Goal: Task Accomplishment & Management: Manage account settings

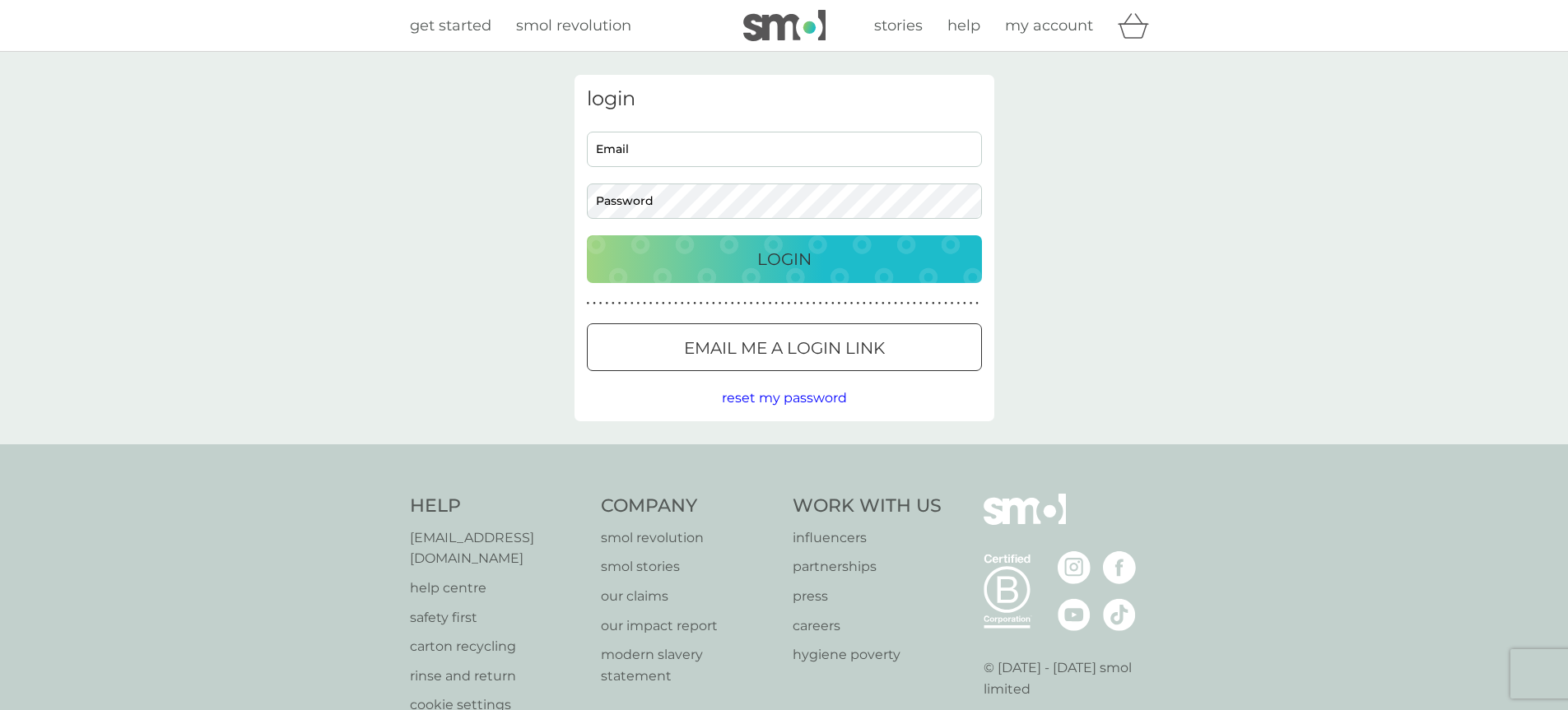
type input "[EMAIL_ADDRESS][DOMAIN_NAME]"
click at [758, 263] on p "Login" at bounding box center [784, 260] width 54 height 27
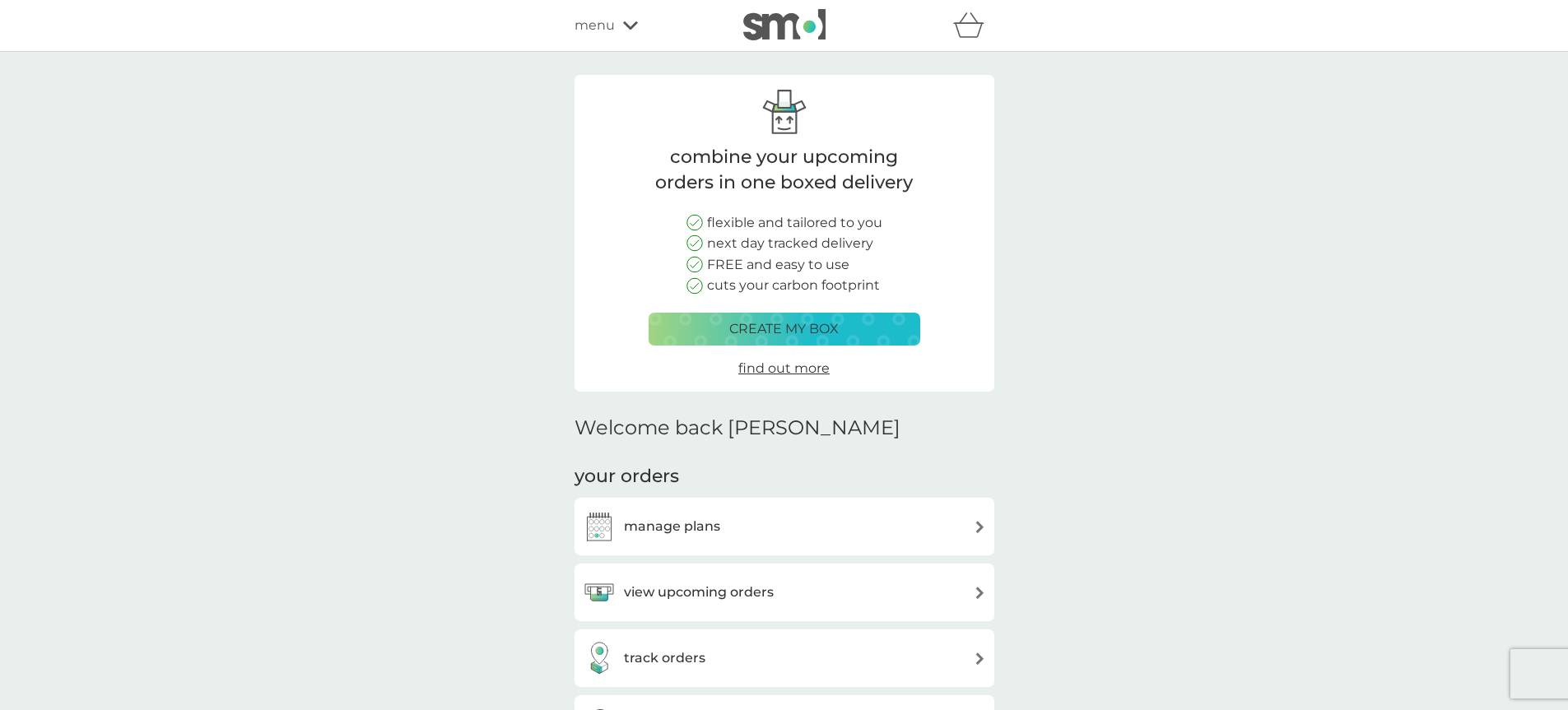
click at [924, 601] on div "view upcoming orders" at bounding box center [784, 592] width 403 height 33
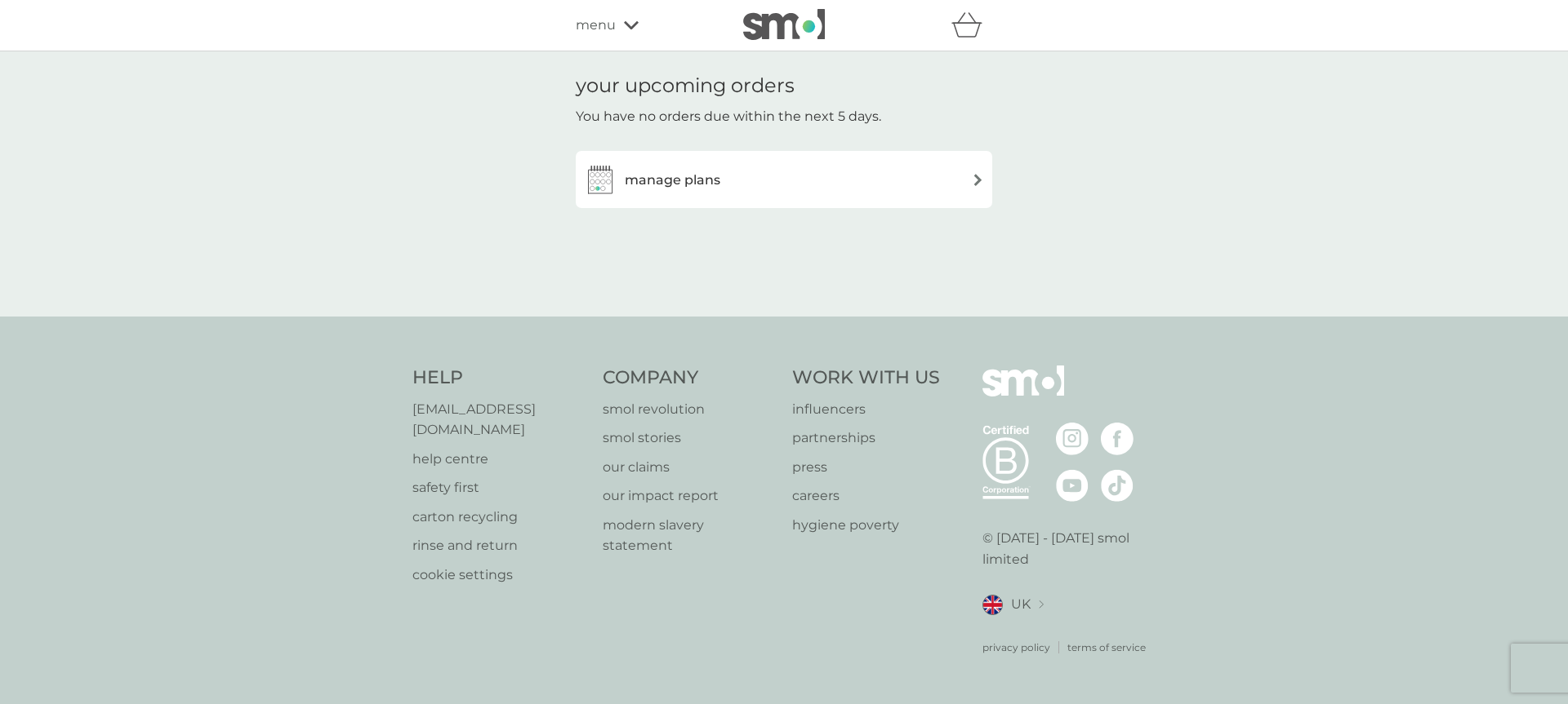
click at [982, 186] on img at bounding box center [978, 180] width 12 height 12
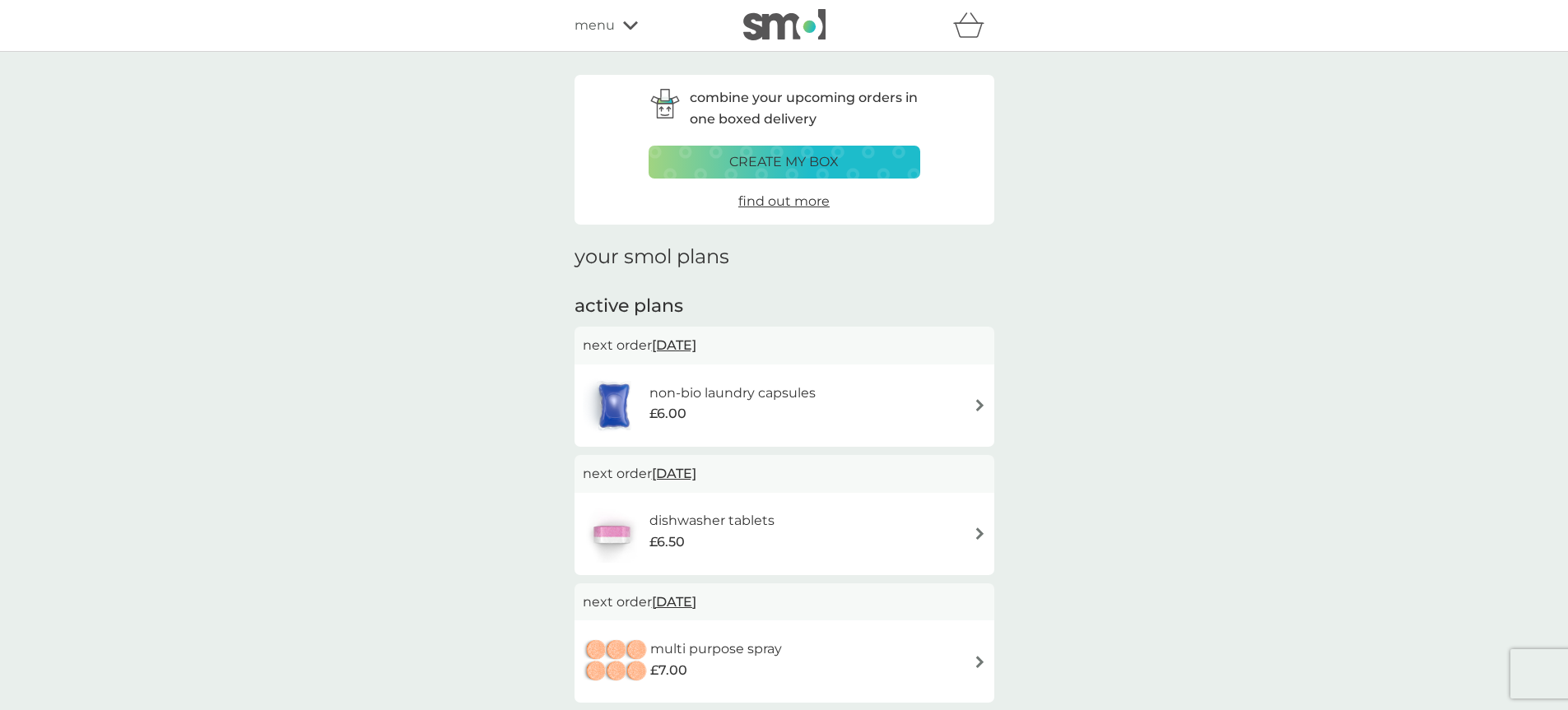
click at [983, 404] on img at bounding box center [980, 405] width 13 height 13
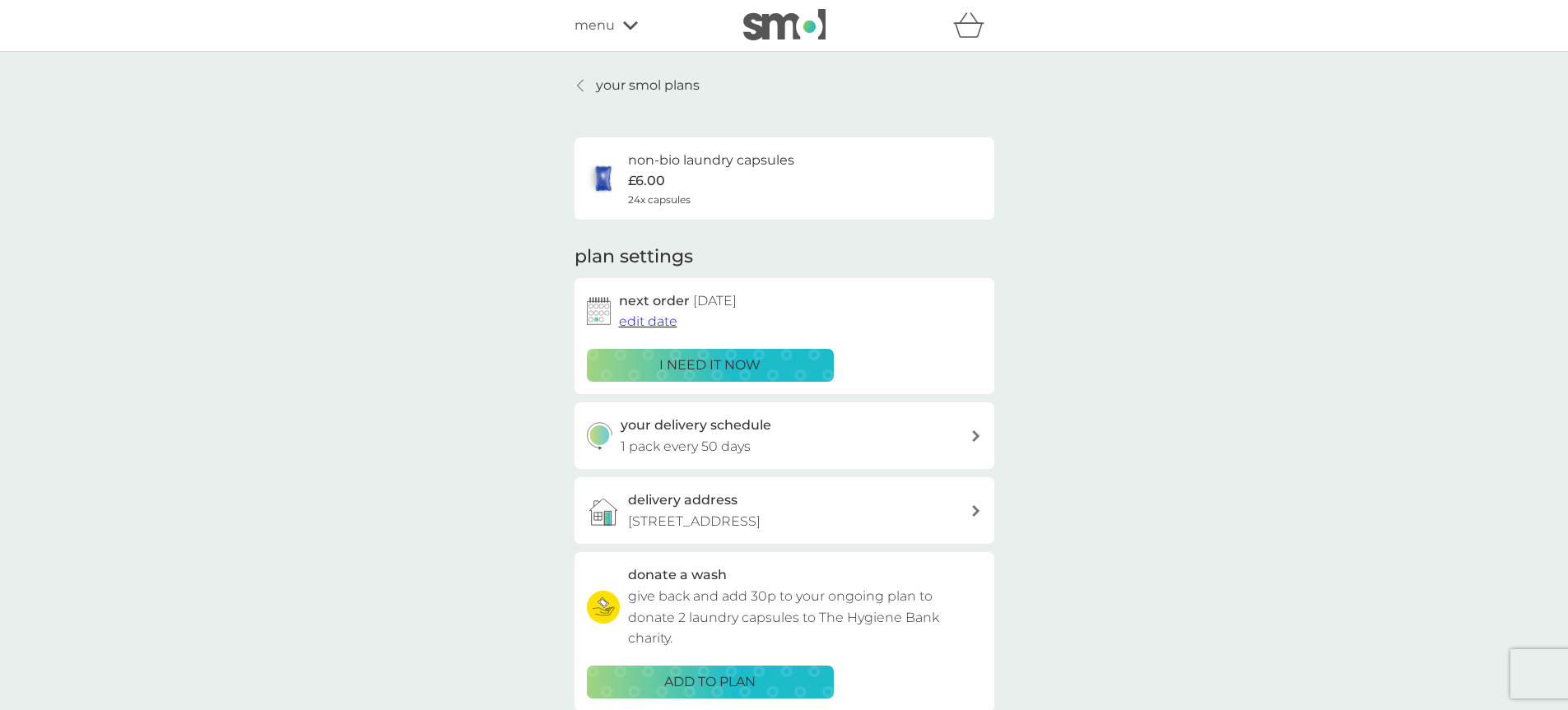
click at [726, 367] on p "i need it now" at bounding box center [709, 366] width 101 height 22
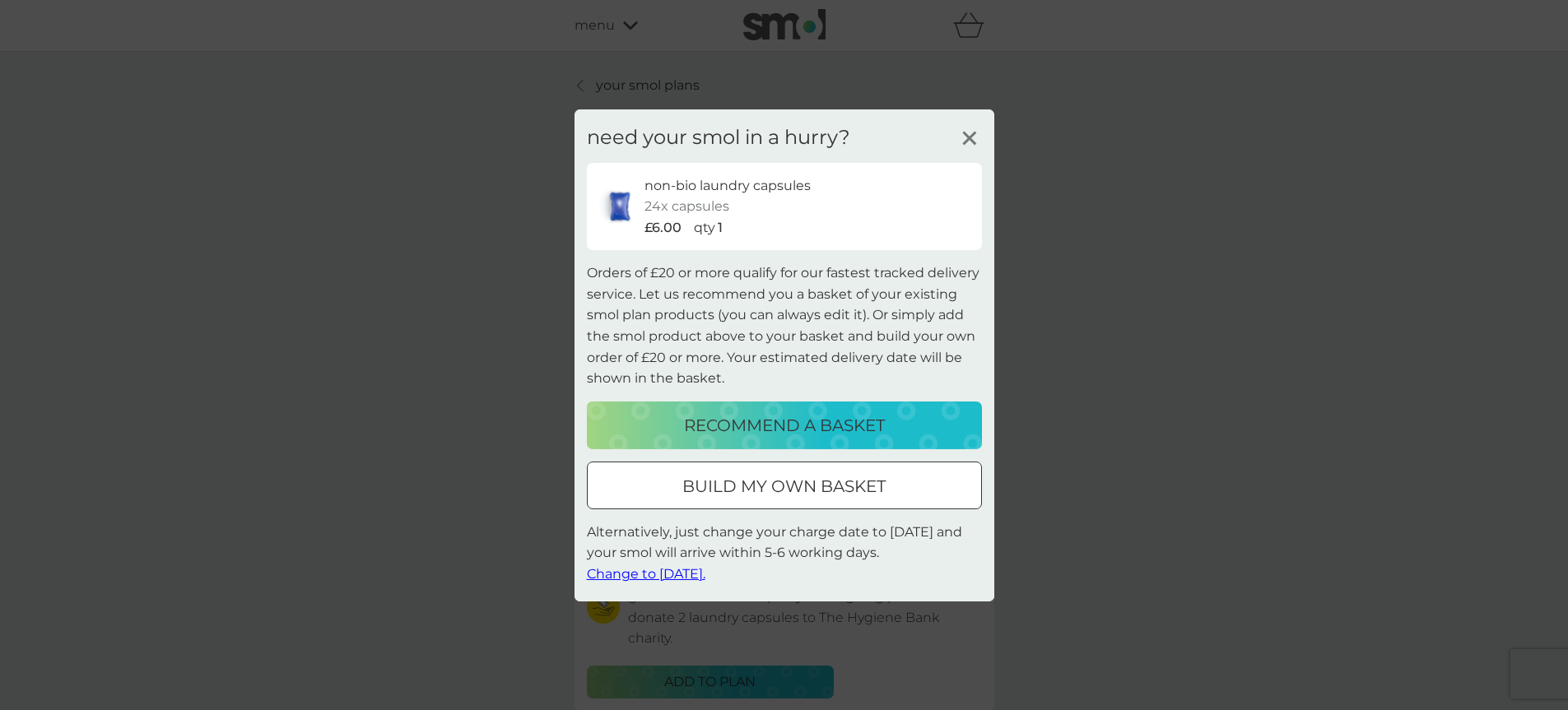
click at [642, 564] on button "Change to tomorrow." at bounding box center [647, 575] width 119 height 22
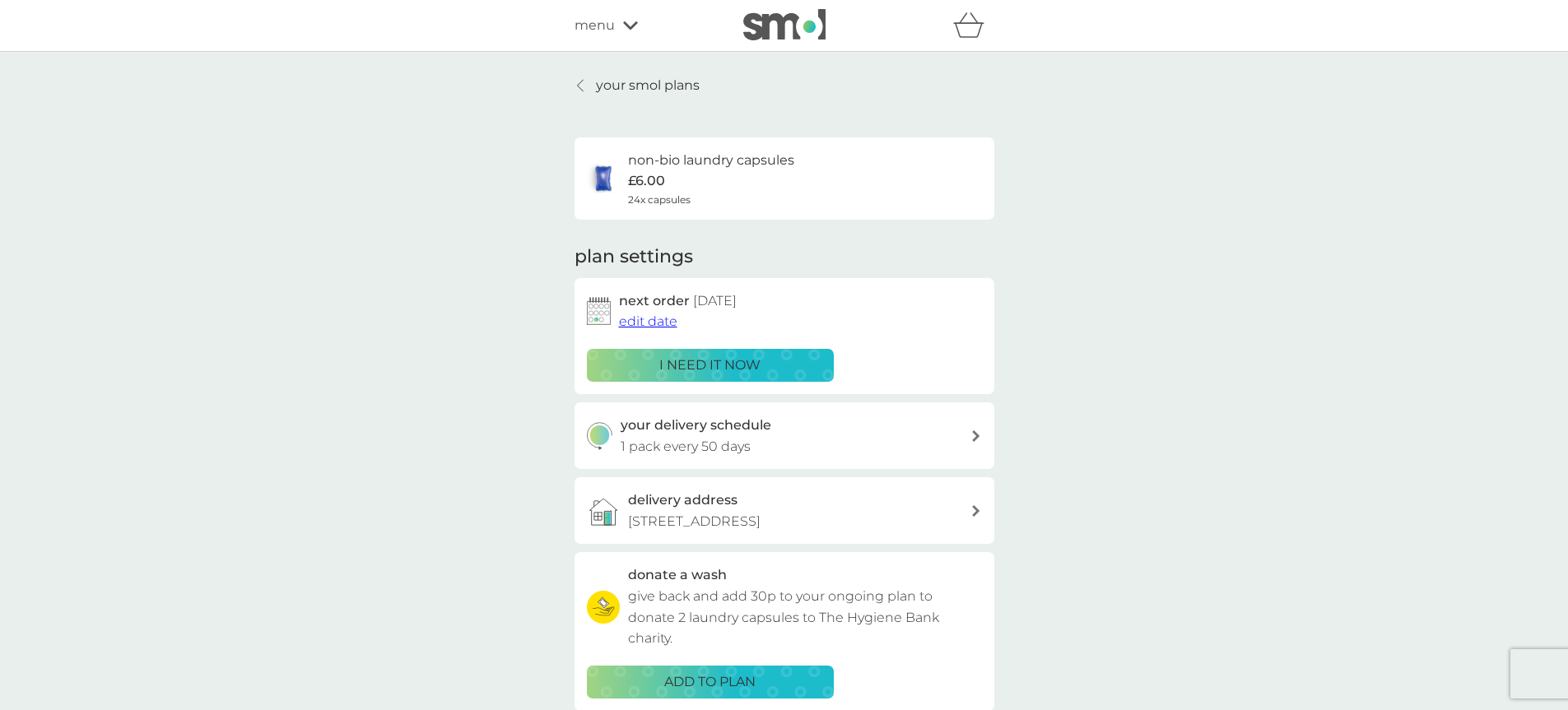
click at [576, 85] on div at bounding box center [581, 86] width 12 height 13
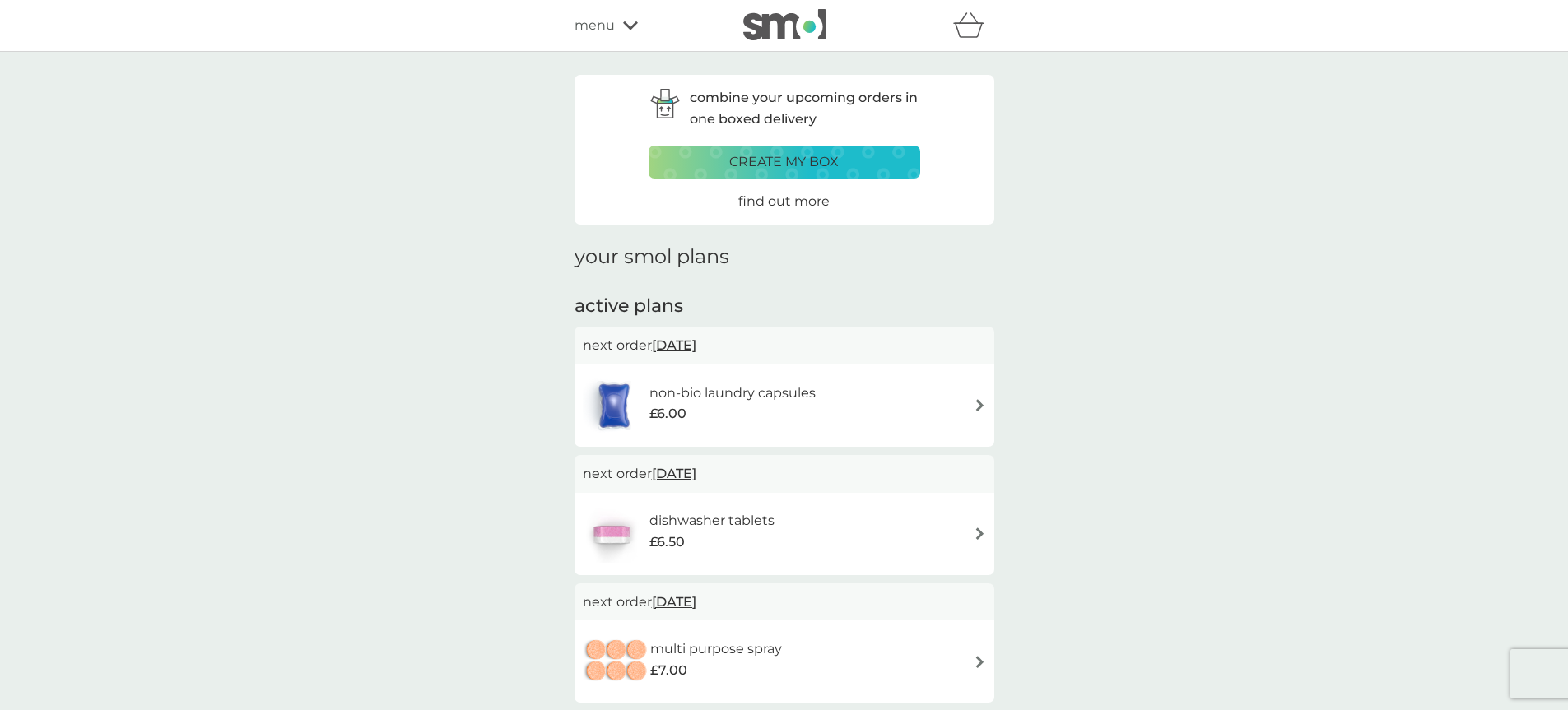
click at [976, 541] on div "dishwasher tablets £6.50" at bounding box center [784, 534] width 403 height 58
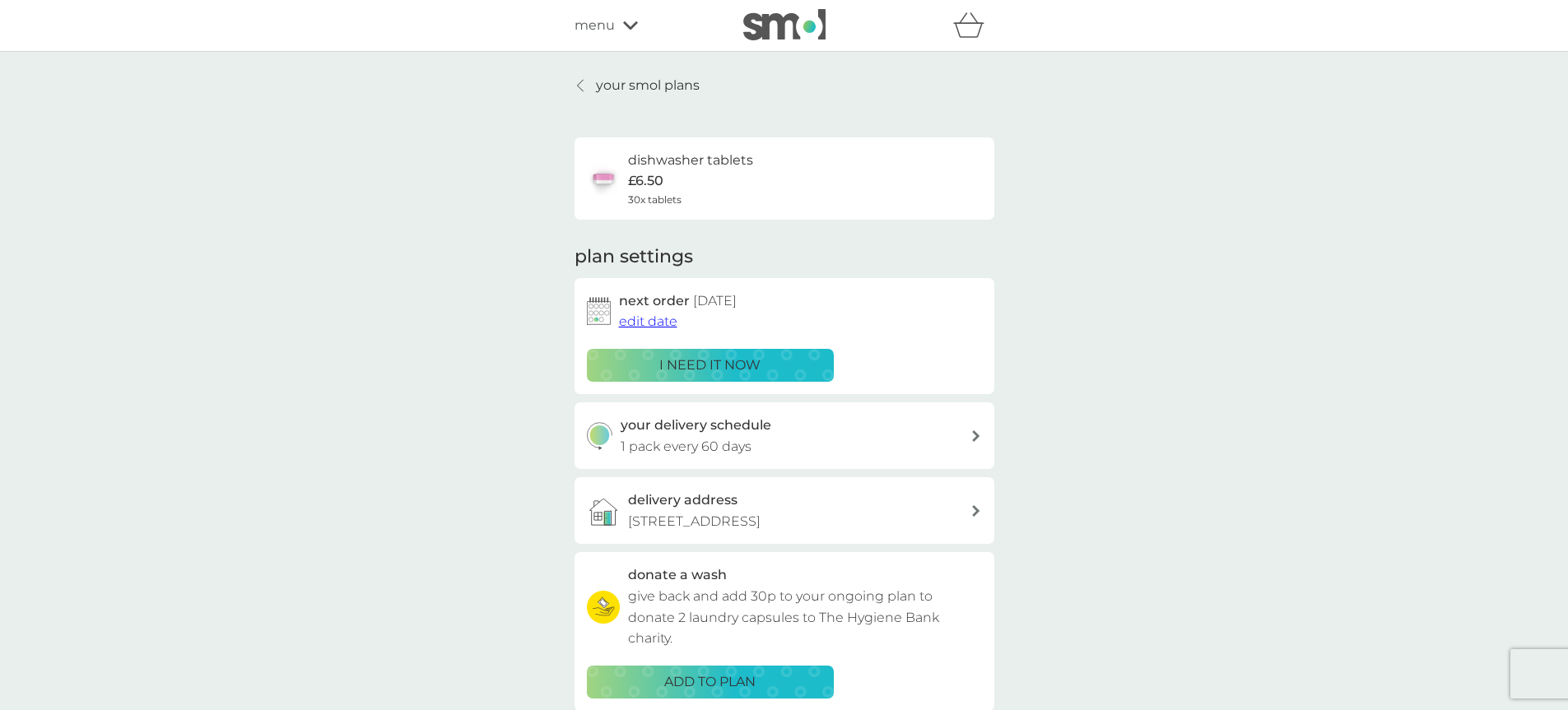
click at [621, 320] on span "edit date" at bounding box center [648, 321] width 58 height 16
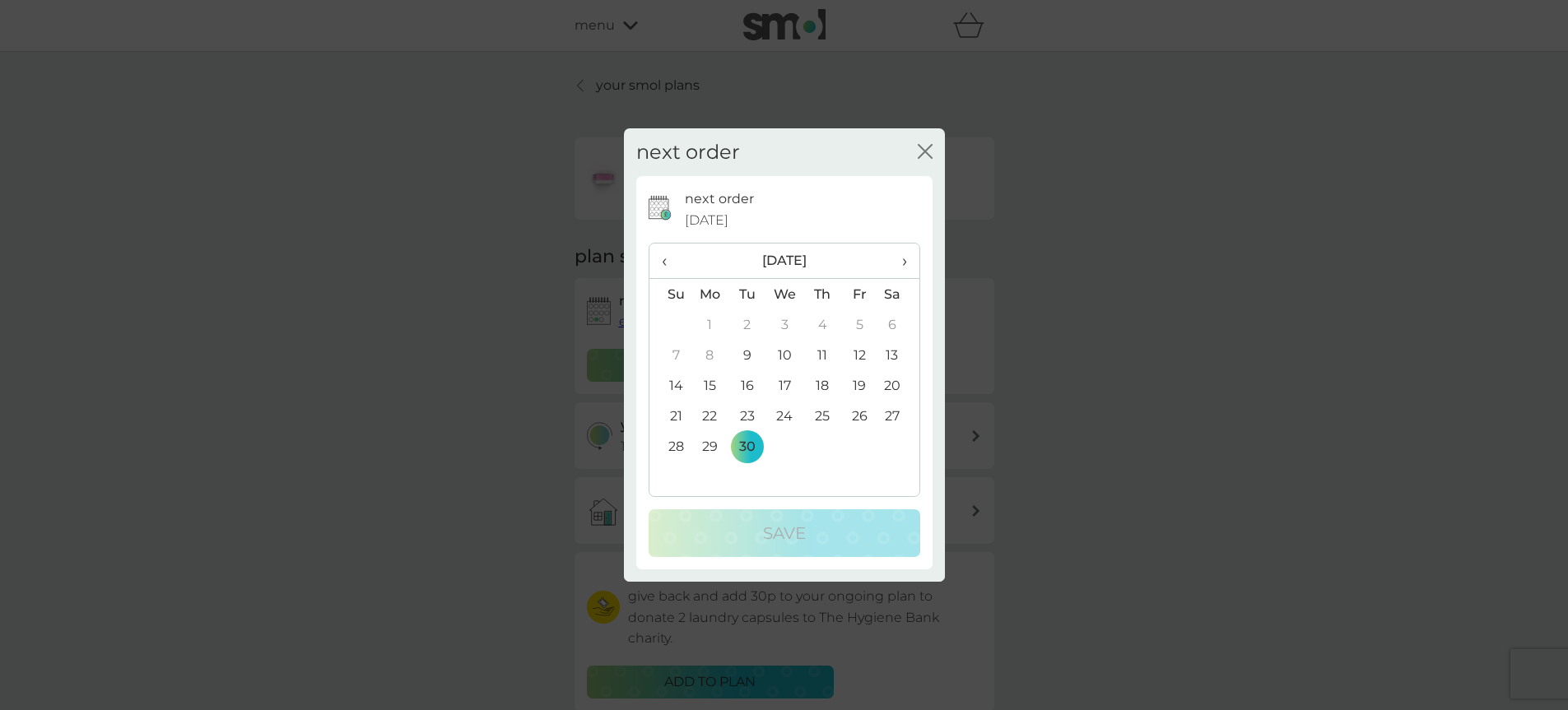
click at [743, 390] on td "16" at bounding box center [747, 385] width 37 height 30
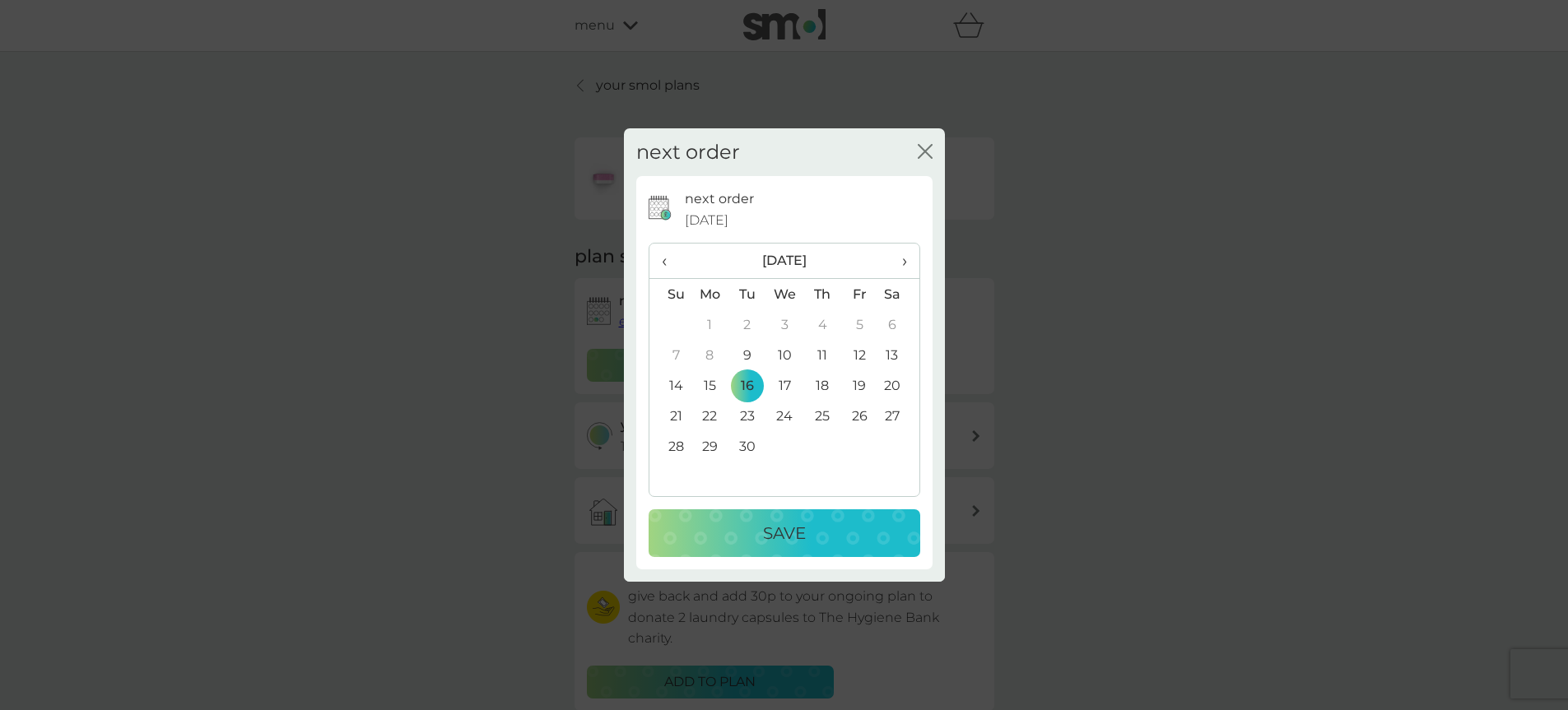
click at [743, 541] on div "Save" at bounding box center [784, 534] width 239 height 27
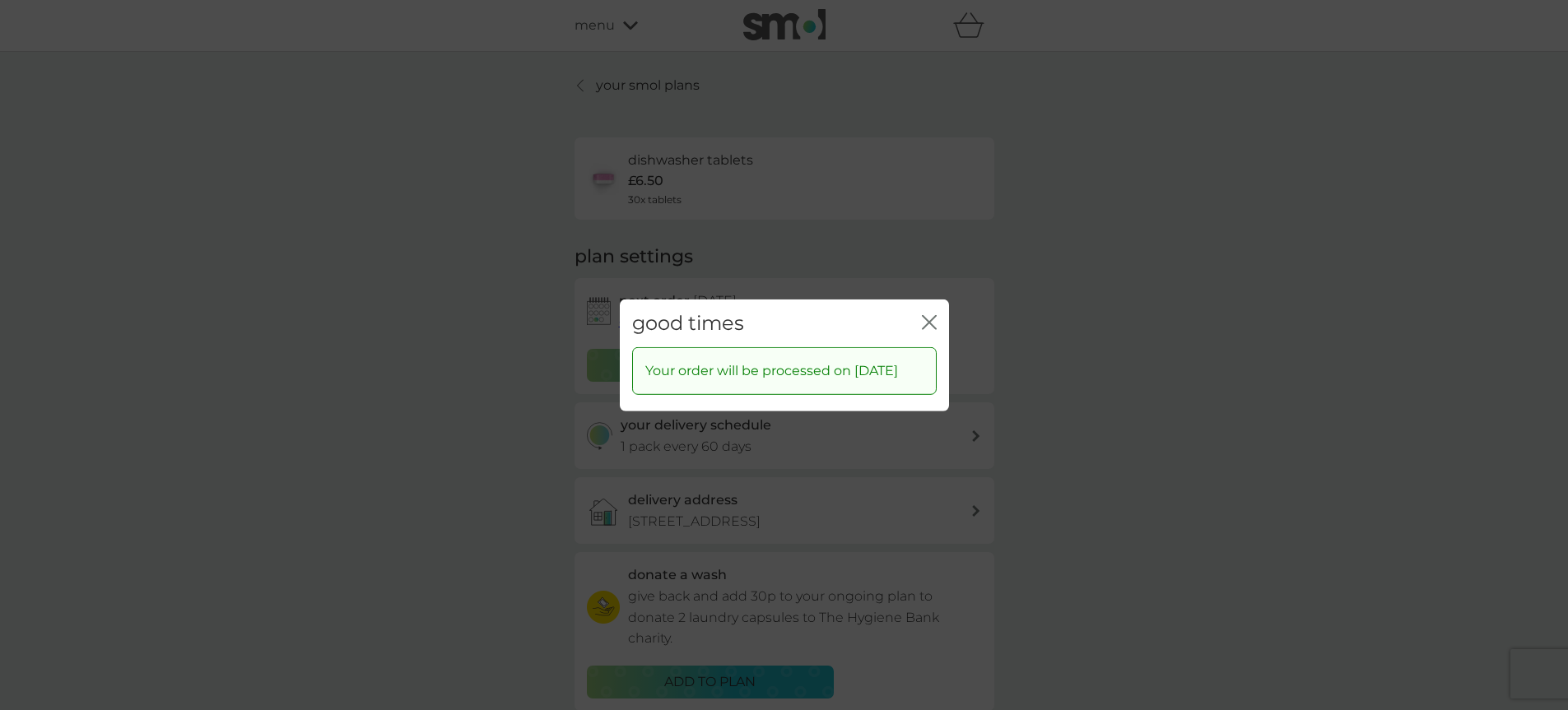
click at [927, 315] on icon "close" at bounding box center [930, 322] width 15 height 15
